Goal: Information Seeking & Learning: Find specific fact

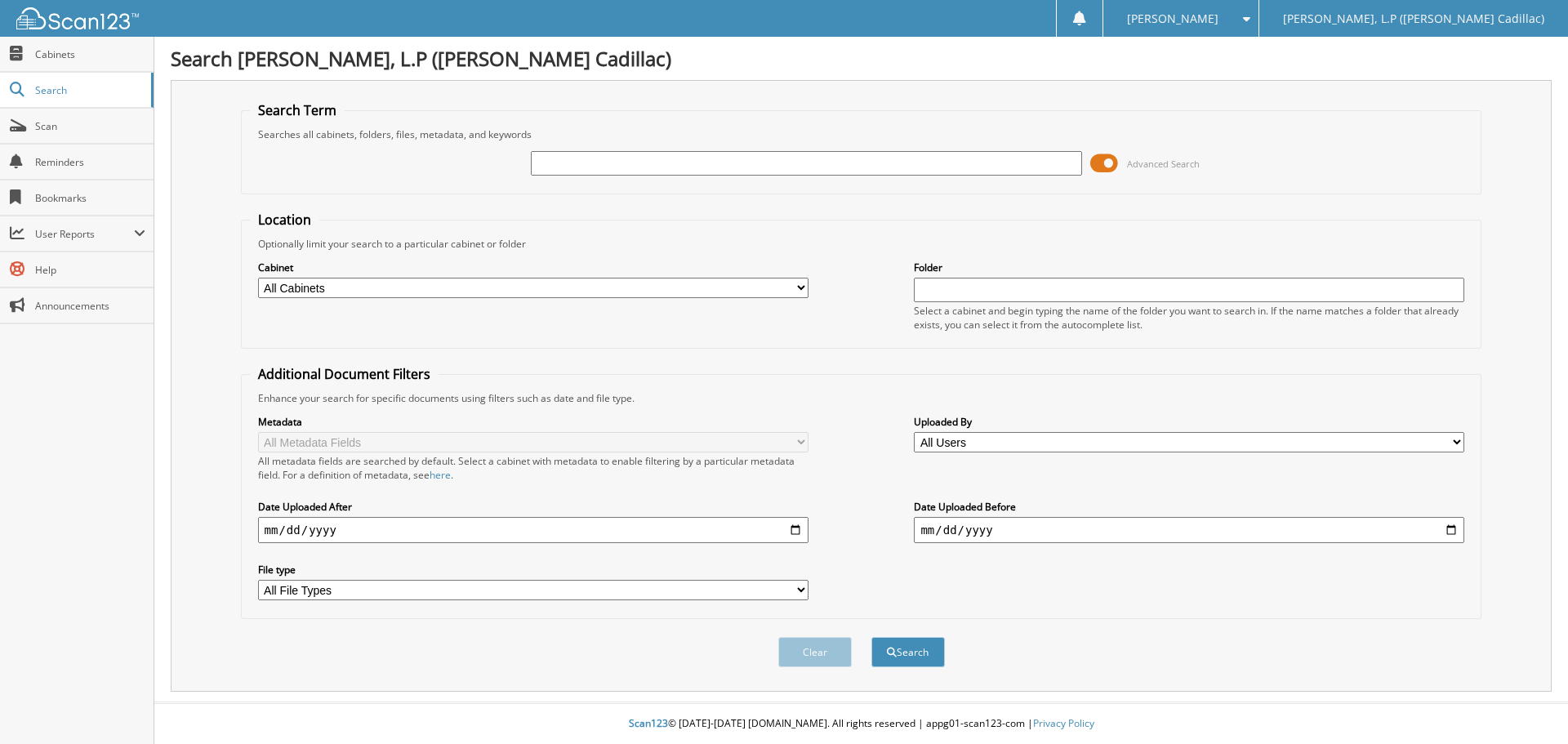
click at [582, 153] on input "text" at bounding box center [806, 163] width 550 height 25
click at [479, 280] on select "All Cabinets T - BODY SHOP T - FINANCE AND INSURANCE T - PARTS T - SERVICE Need…" at bounding box center [533, 288] width 550 height 20
select select "11253"
click at [258, 278] on select "All Cabinets T - BODY SHOP T - FINANCE AND INSURANCE T - PARTS T - SERVICE Need…" at bounding box center [533, 288] width 550 height 20
click at [702, 158] on input "text" at bounding box center [806, 163] width 550 height 25
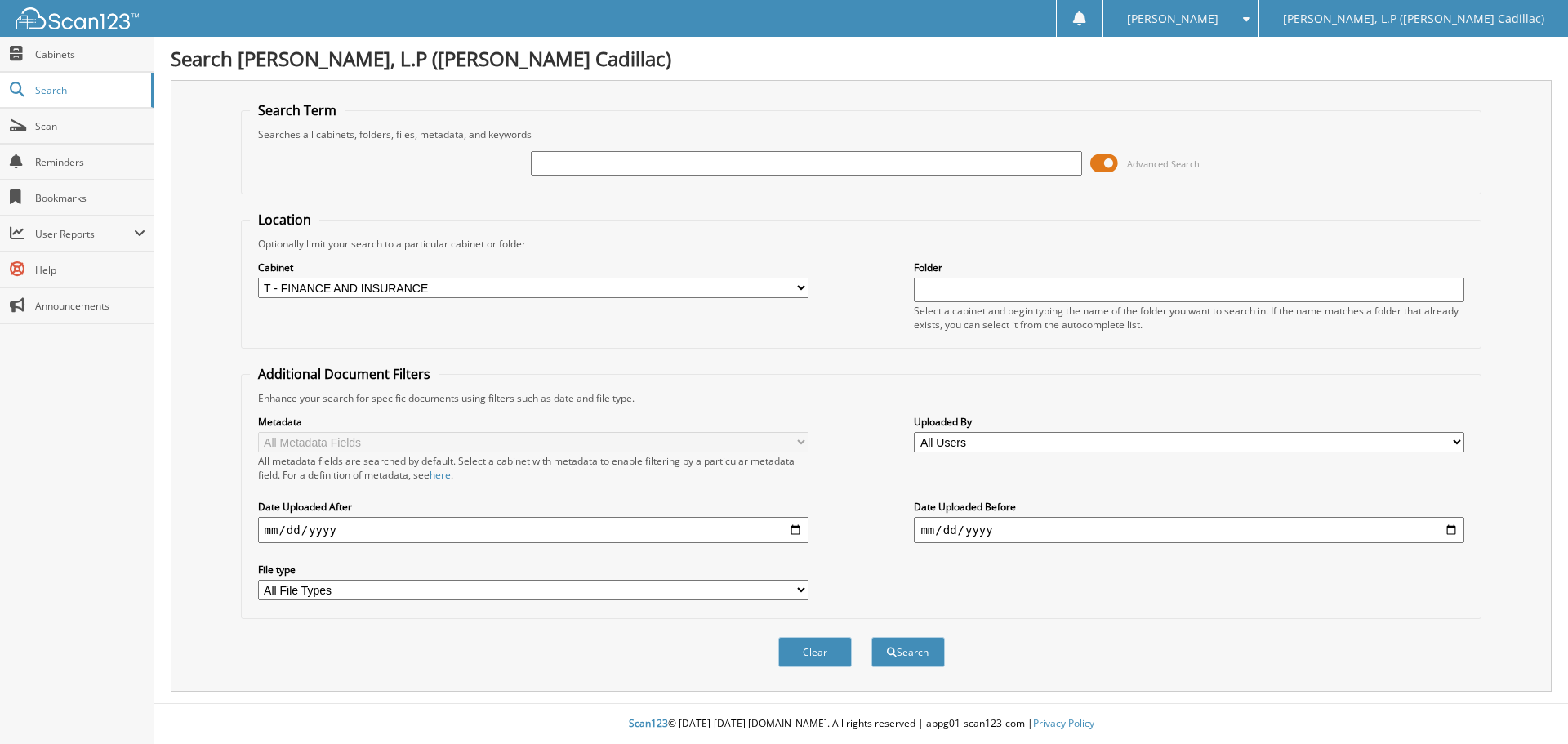
click at [1093, 161] on span at bounding box center [1104, 163] width 28 height 25
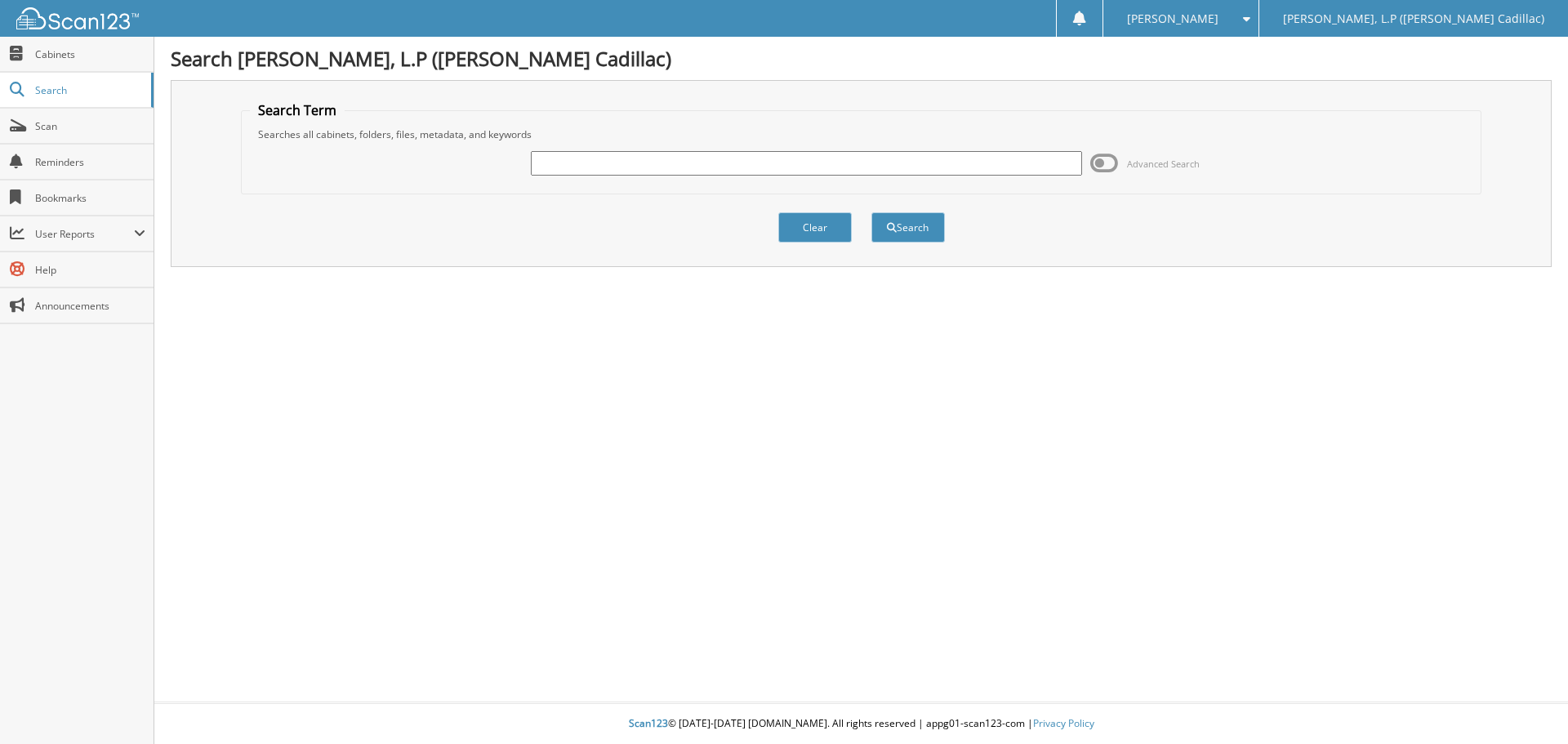
click at [1114, 164] on span at bounding box center [1104, 163] width 28 height 25
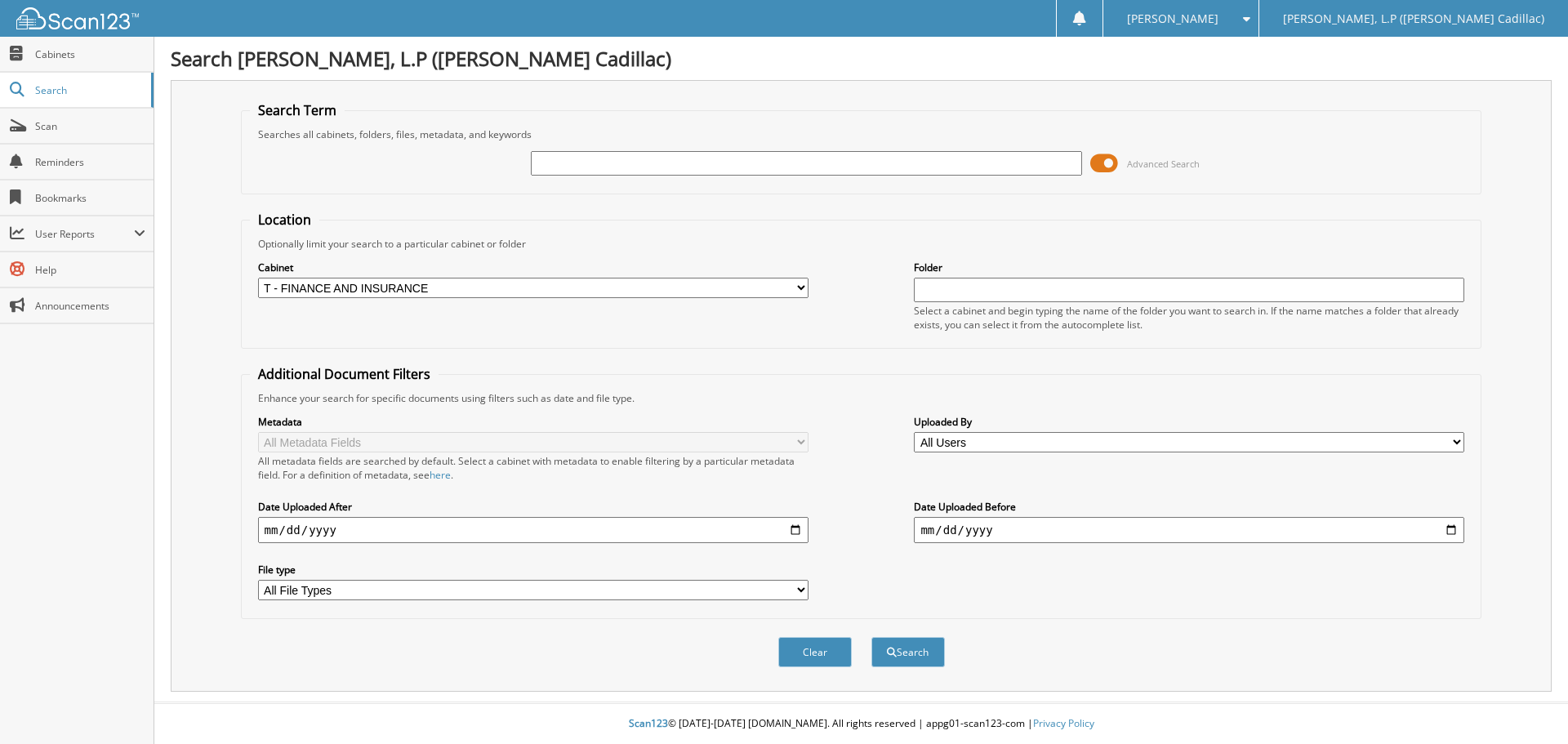
click at [689, 171] on input "text" at bounding box center [806, 163] width 550 height 25
type input "brian ferris"
click at [871, 636] on button "Search" at bounding box center [908, 651] width 74 height 30
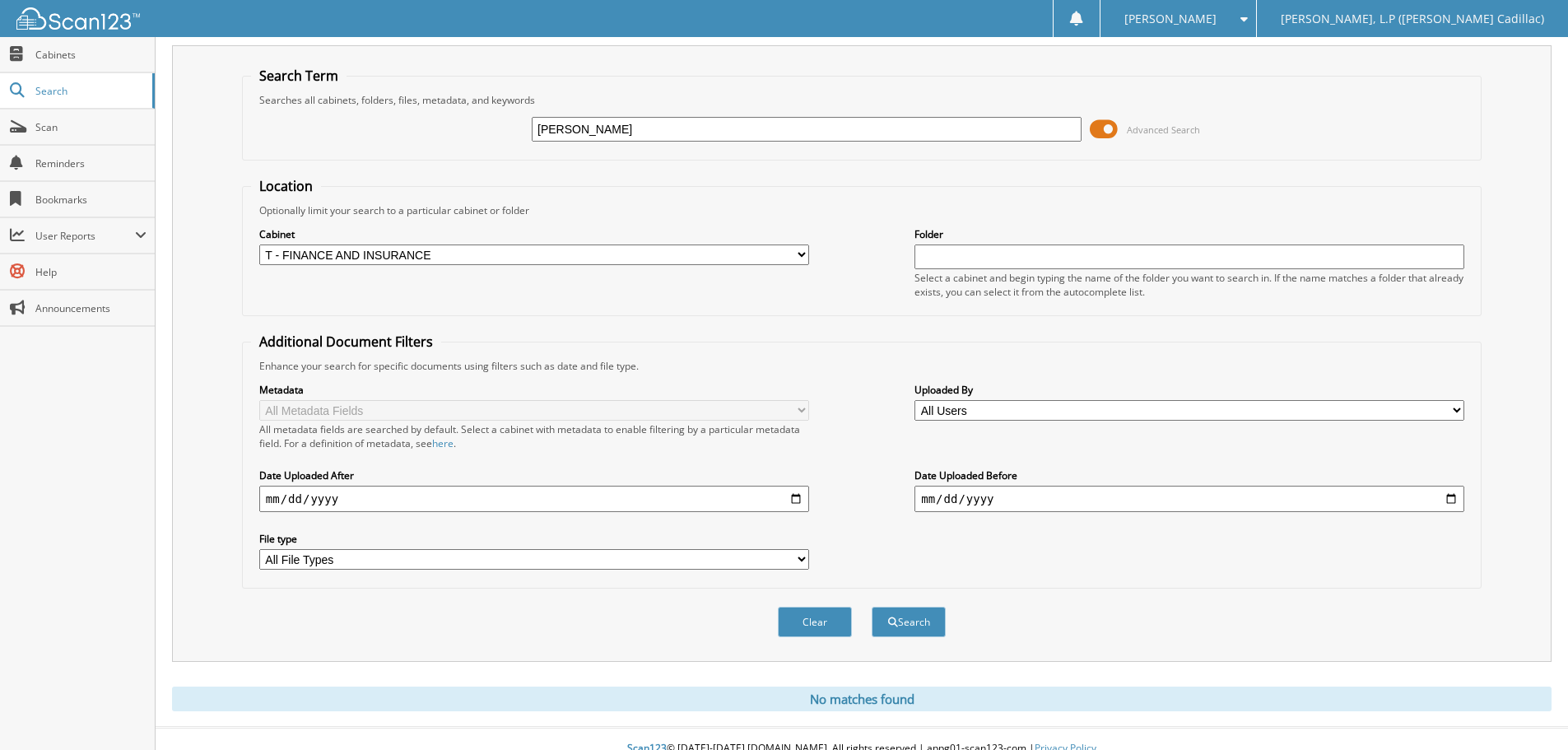
scroll to position [55, 0]
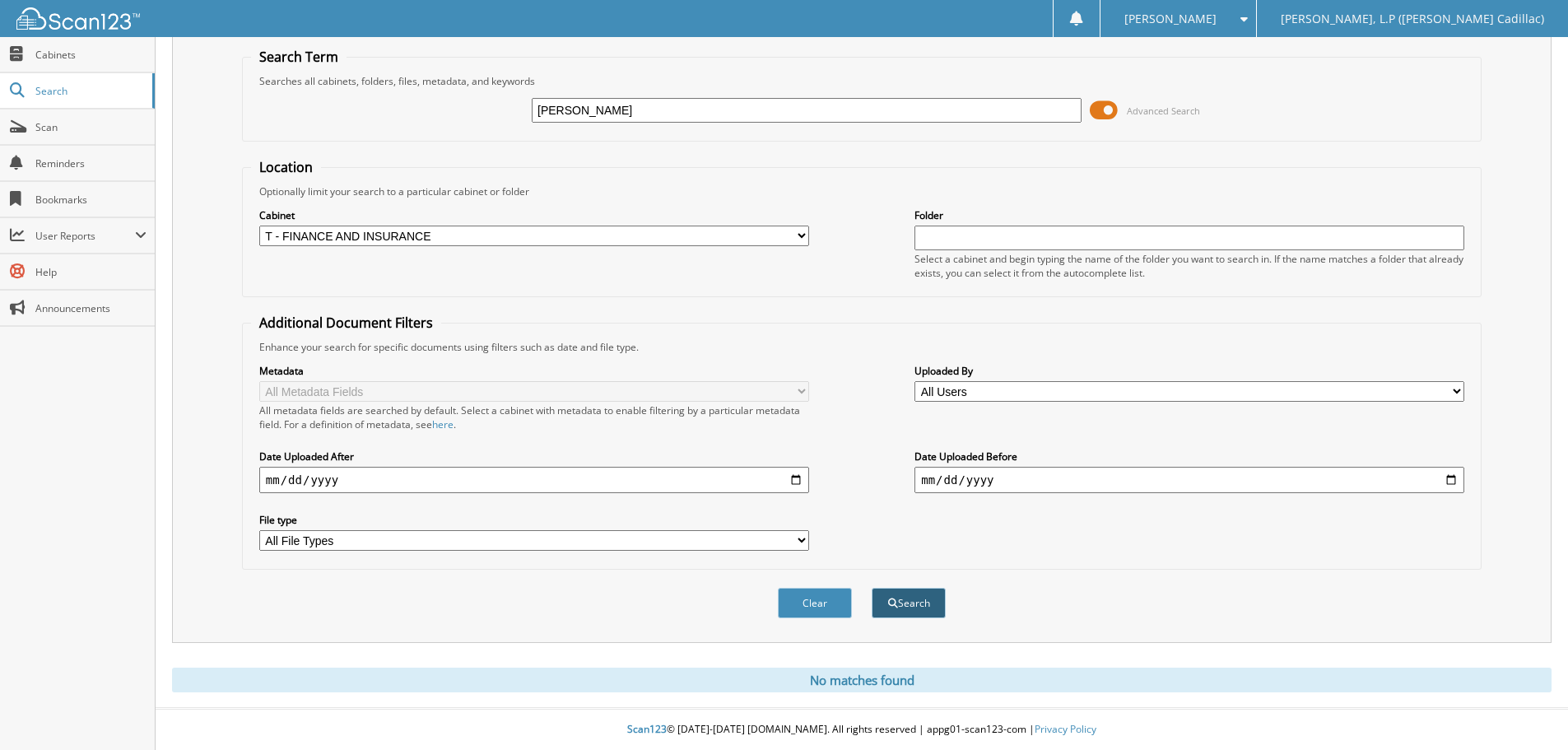
click at [910, 608] on button "Search" at bounding box center [909, 603] width 74 height 31
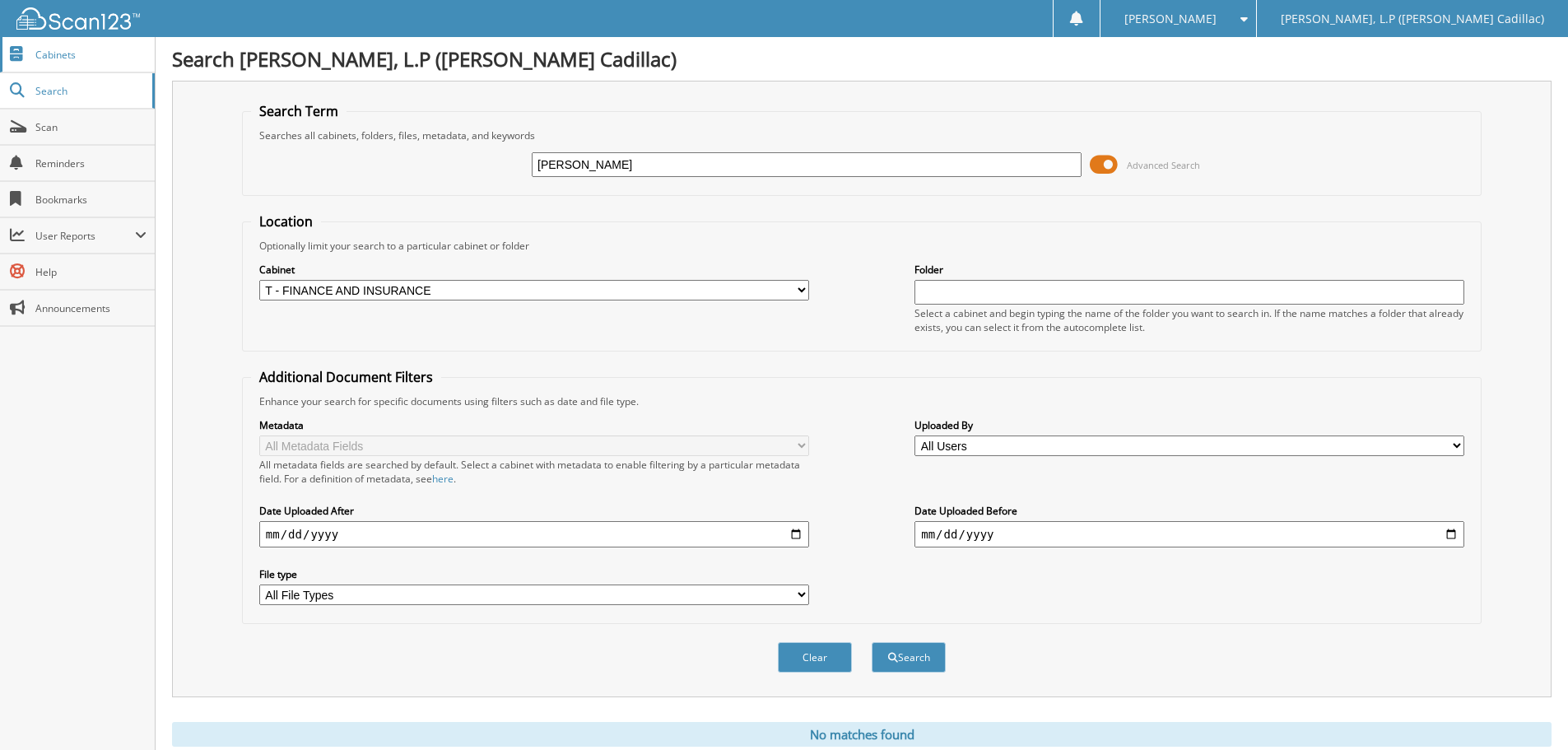
click at [61, 55] on span "Cabinets" at bounding box center [91, 54] width 111 height 14
